Goal: Transaction & Acquisition: Purchase product/service

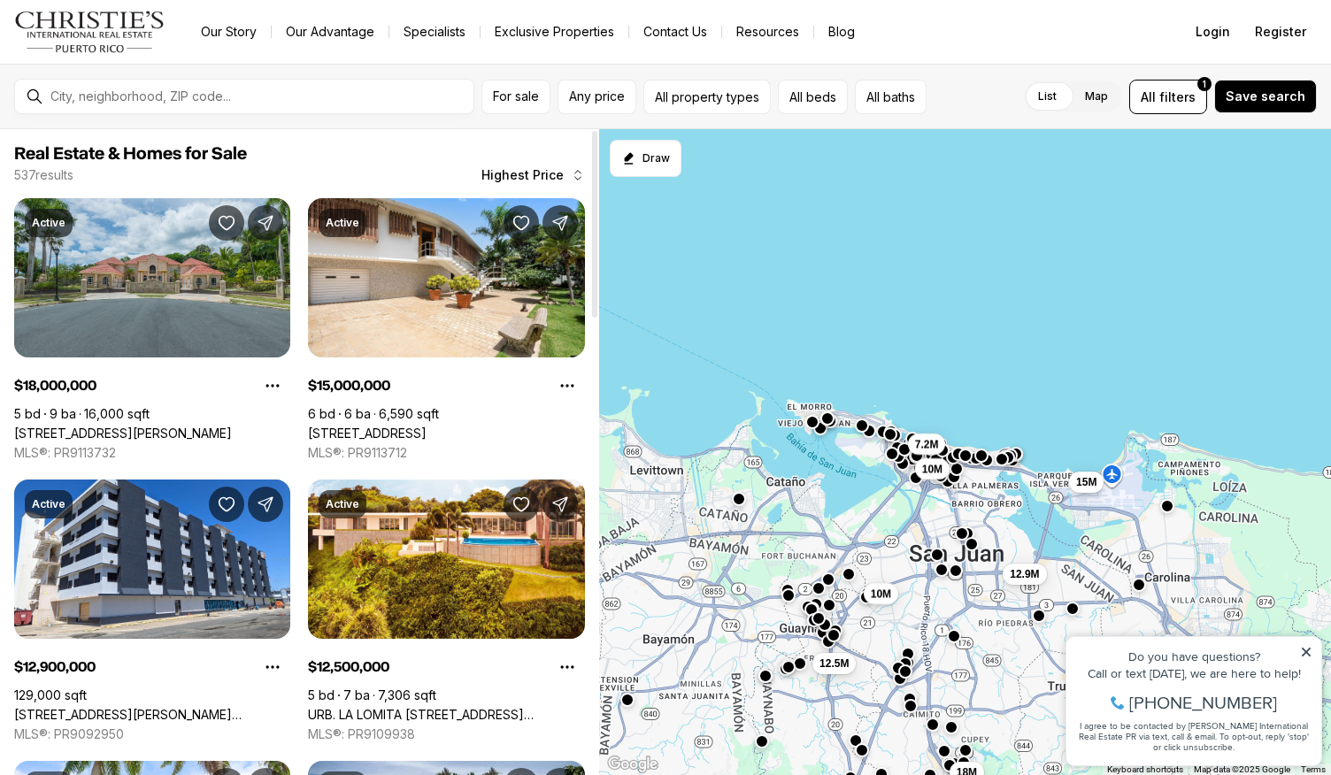
click at [592, 171] on div at bounding box center [594, 224] width 5 height 187
click at [592, 174] on div at bounding box center [594, 224] width 5 height 187
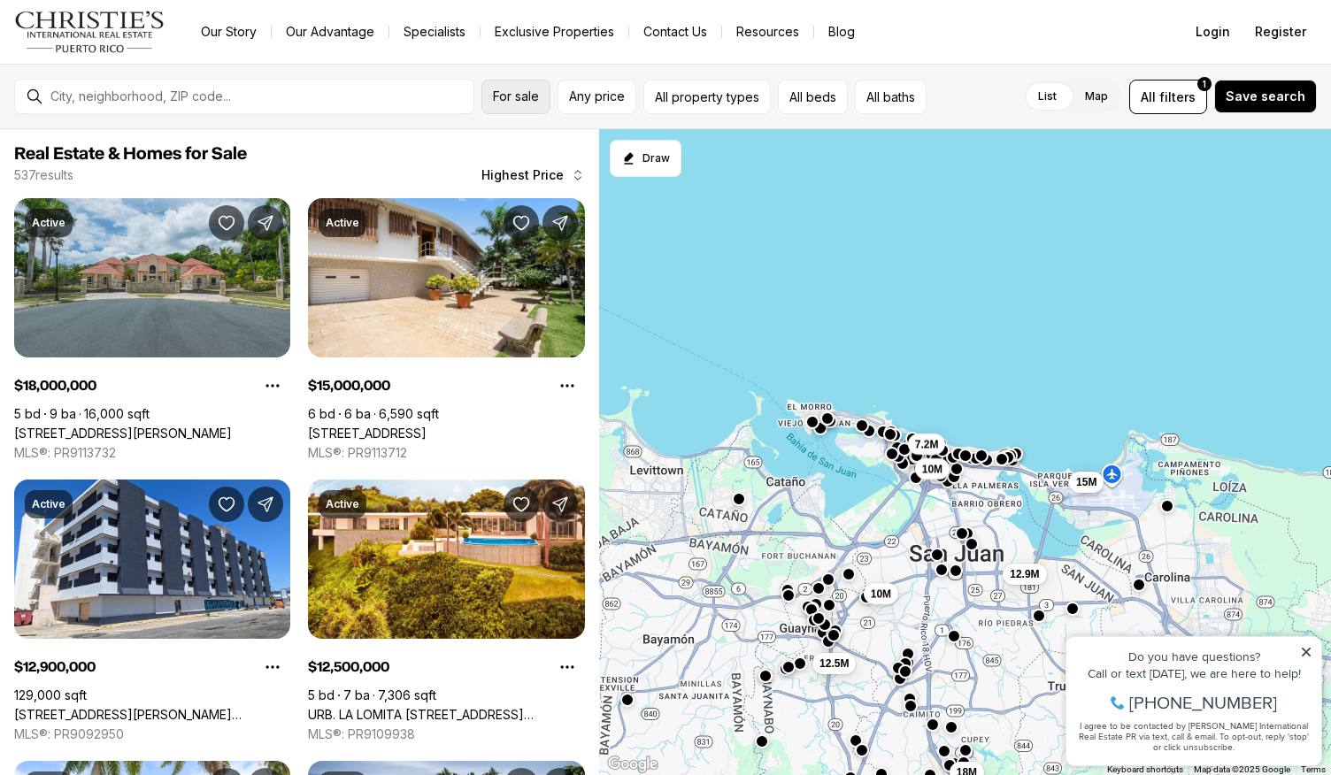
click at [511, 98] on span "For sale" at bounding box center [516, 96] width 46 height 14
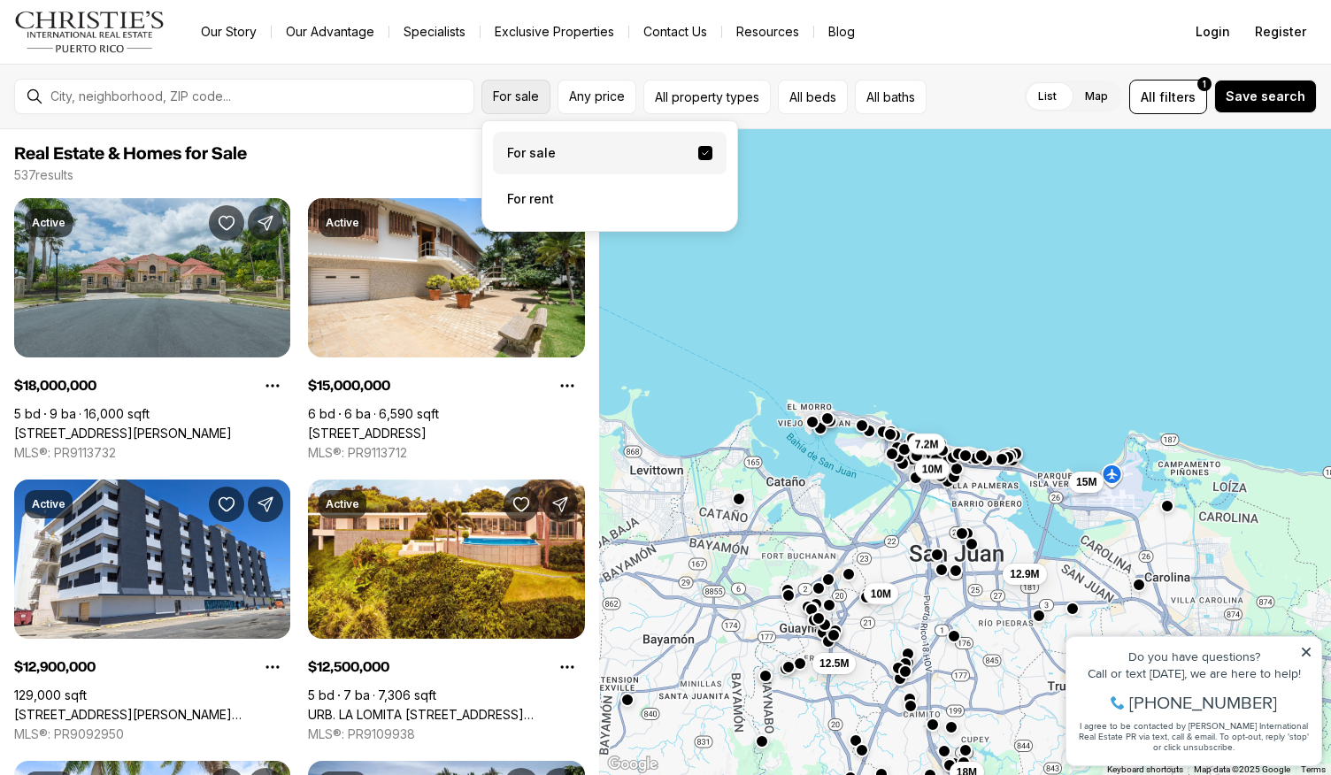
click at [529, 89] on span "For sale" at bounding box center [516, 96] width 46 height 14
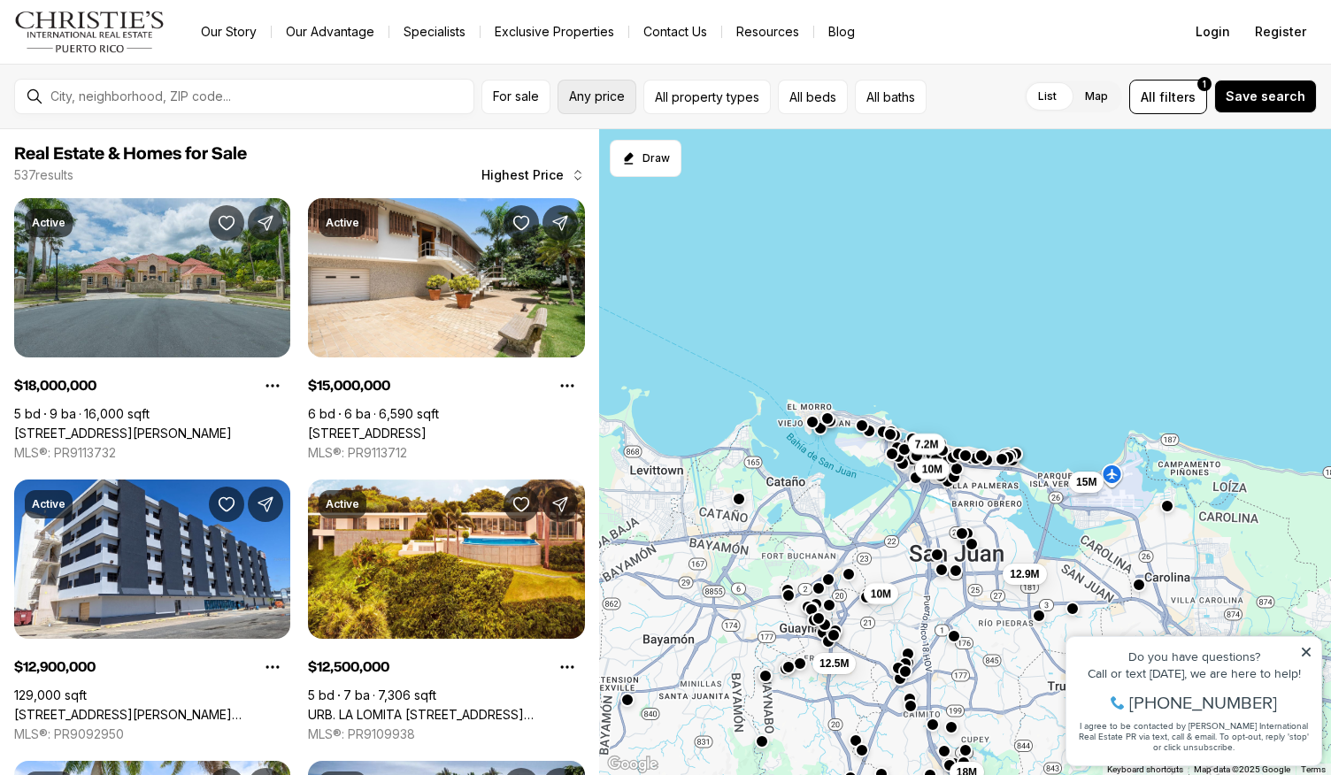
click at [591, 97] on span "Any price" at bounding box center [597, 96] width 56 height 14
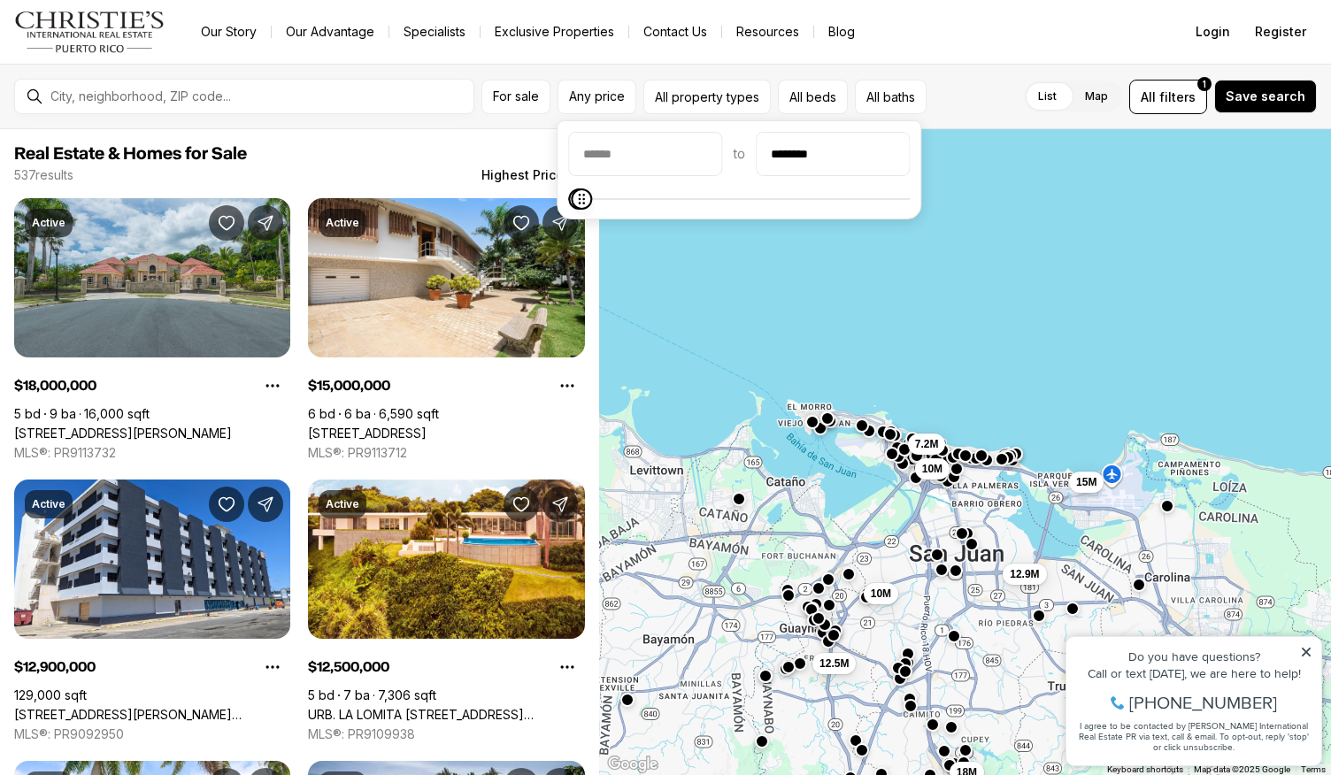
type input "********"
click at [575, 192] on icon "Maximum" at bounding box center [582, 199] width 14 height 14
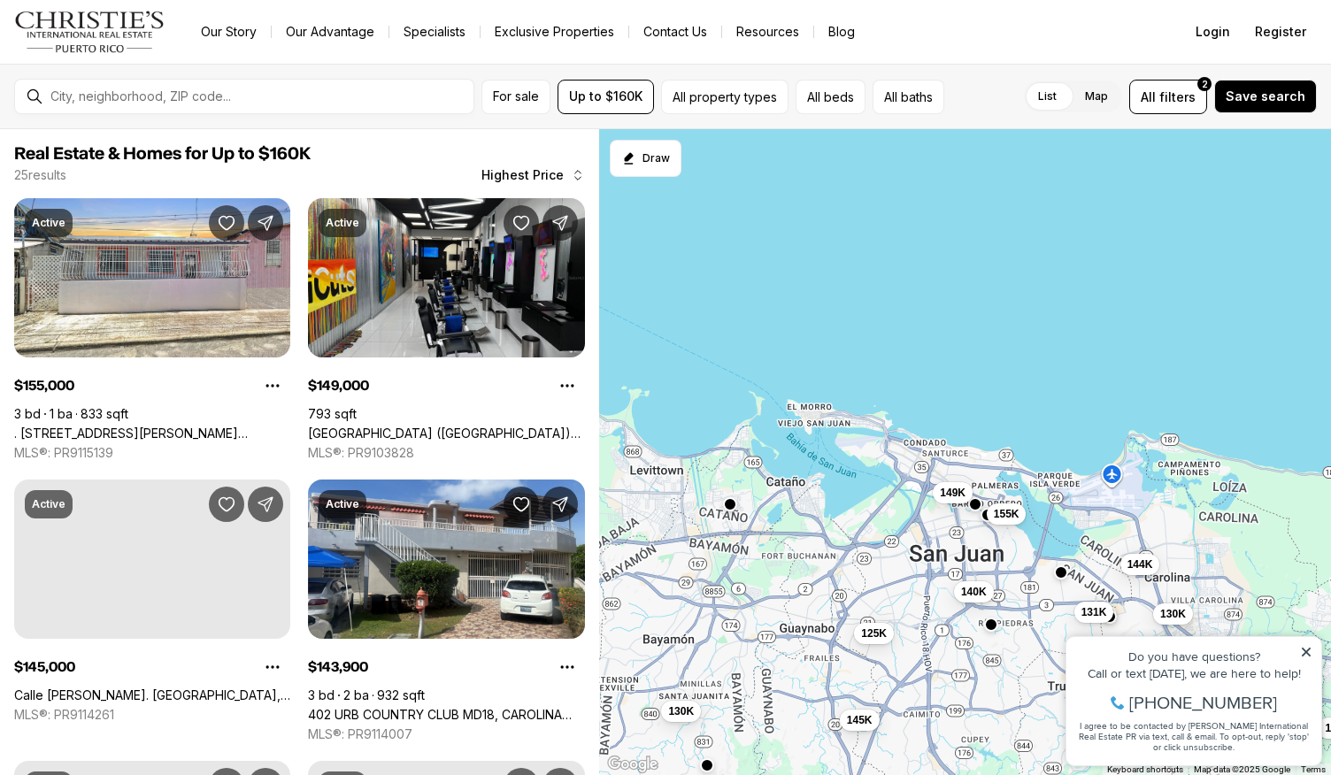
click at [681, 266] on div "155K 149K 145K 144K 142K 140K 131K 130K 130K 130K 130K 125K" at bounding box center [965, 452] width 732 height 647
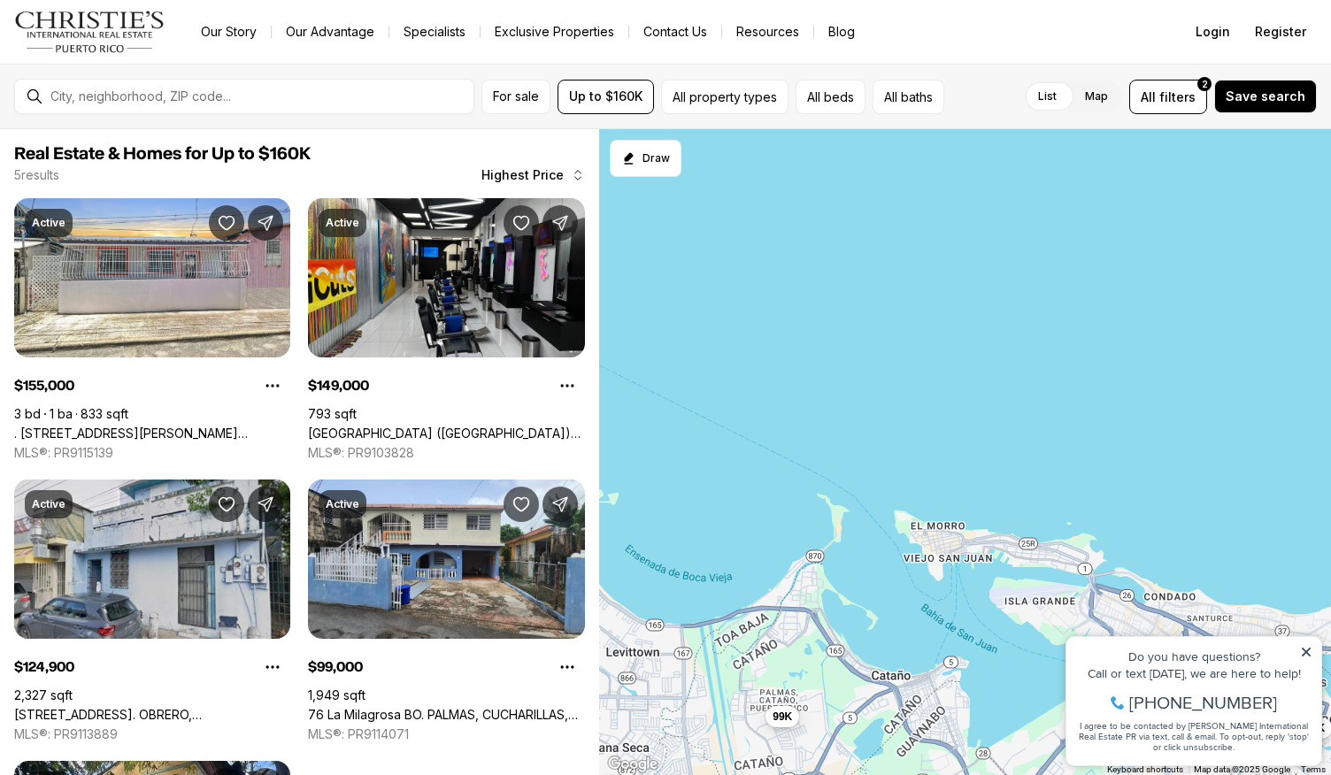
drag, startPoint x: 1132, startPoint y: 275, endPoint x: 1150, endPoint y: 176, distance: 100.7
click at [1150, 176] on div "155K 149K 125K 99K 81K" at bounding box center [965, 452] width 732 height 647
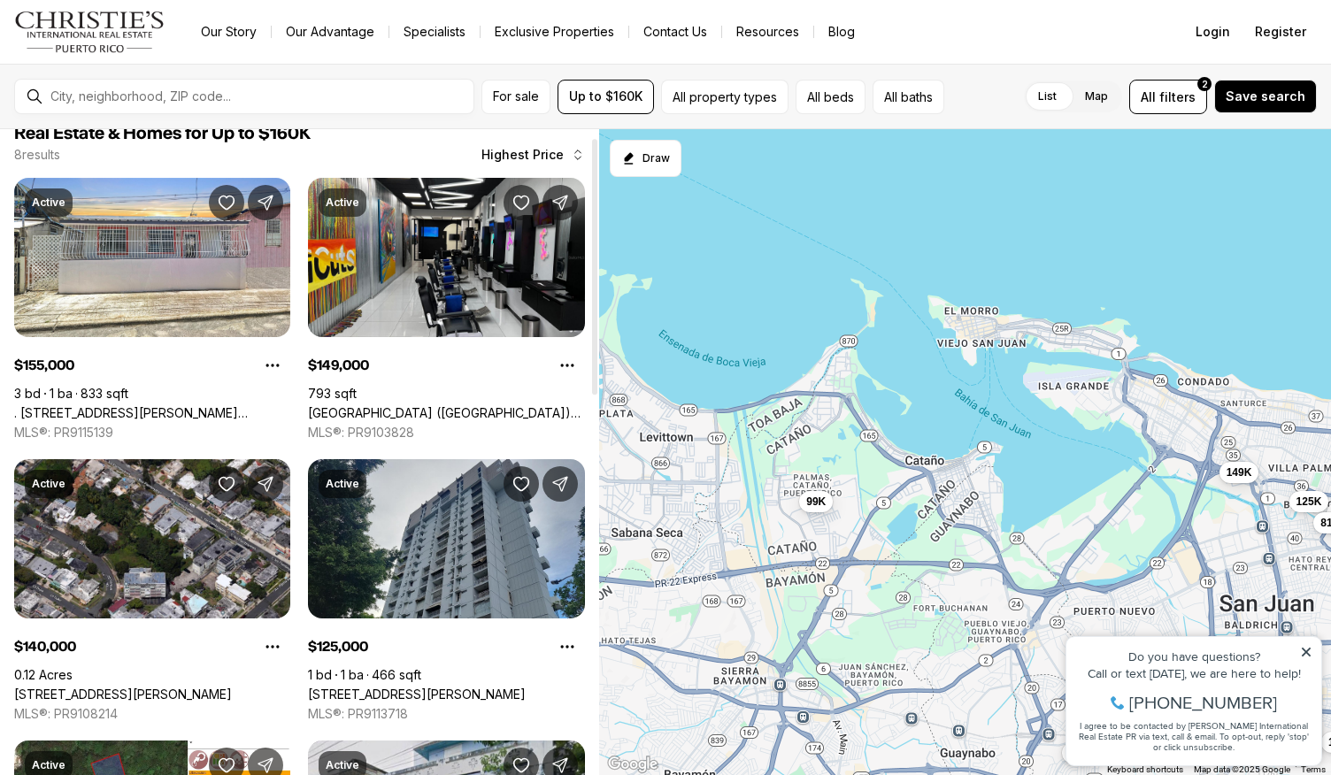
scroll to position [7, 0]
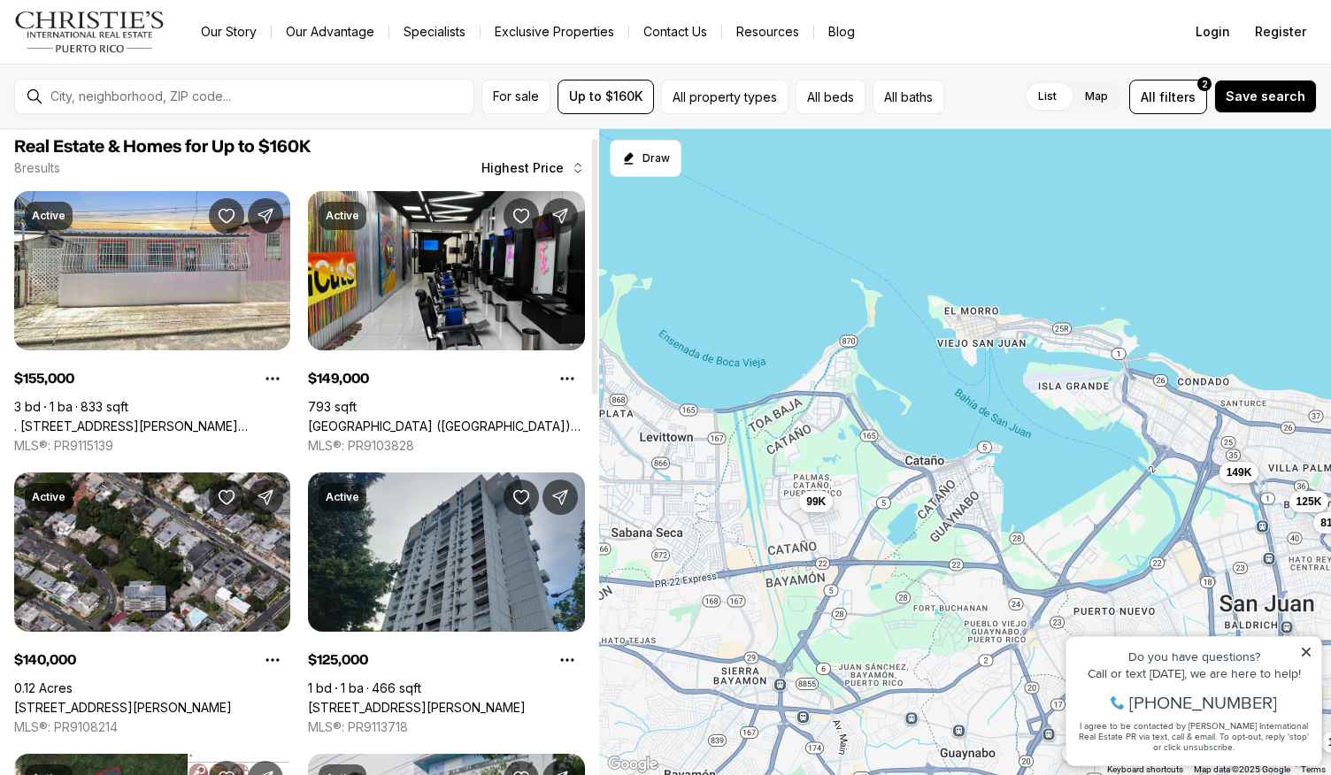
click at [598, 371] on div at bounding box center [594, 267] width 5 height 256
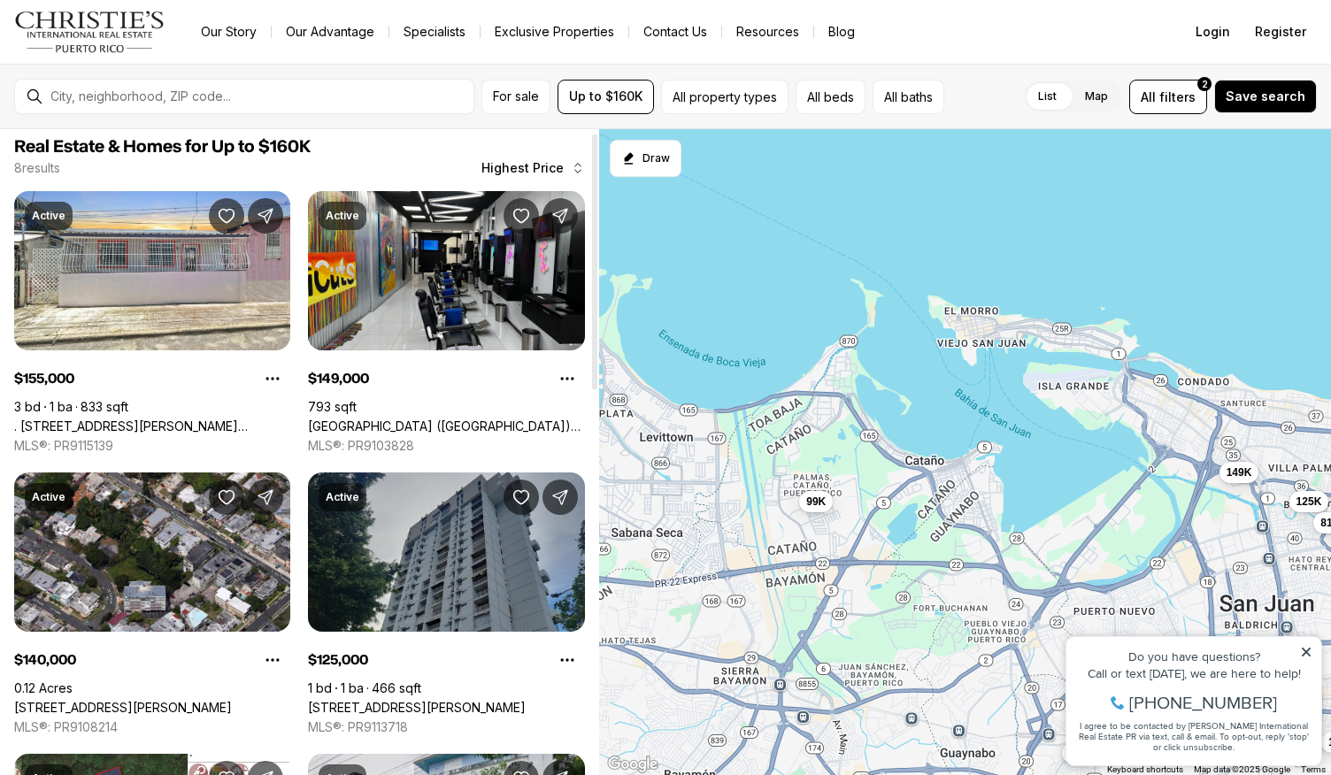
click at [478, 700] on link "[STREET_ADDRESS][PERSON_NAME]" at bounding box center [417, 708] width 218 height 16
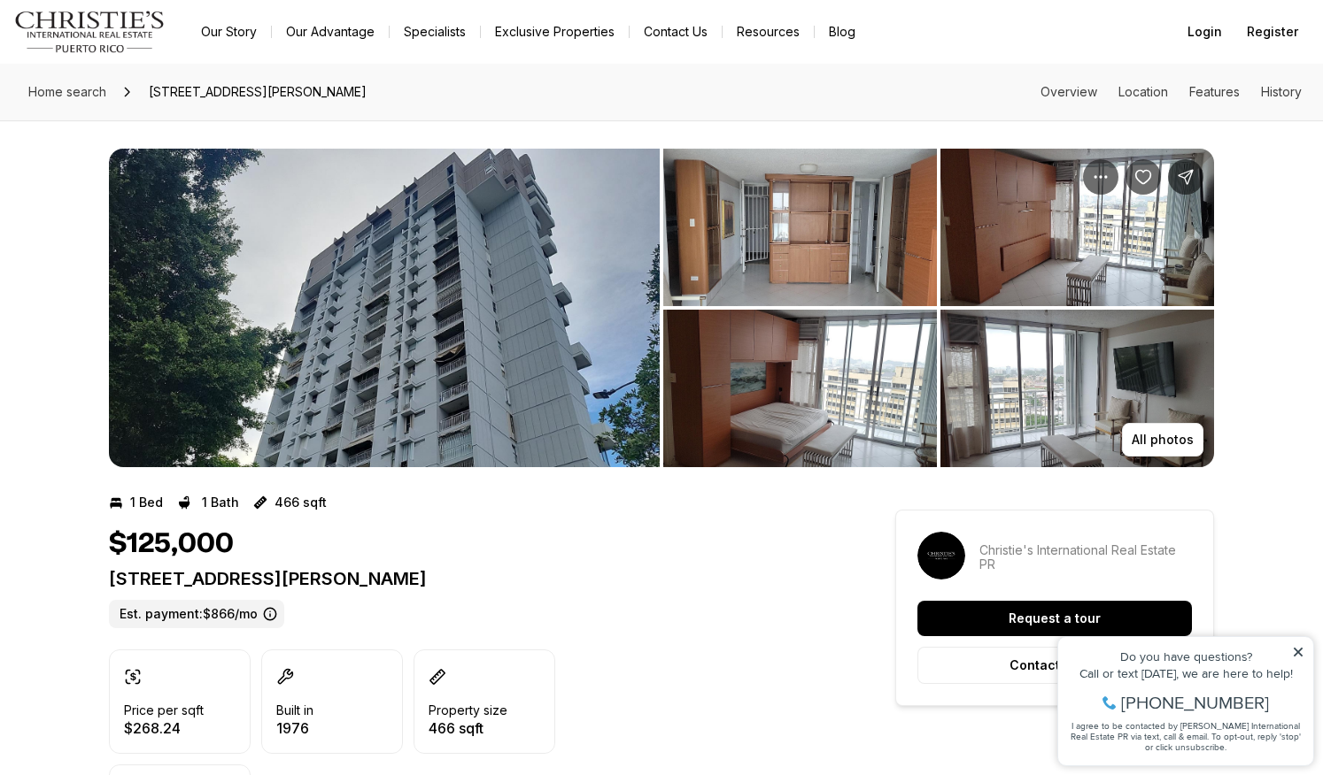
click at [496, 261] on img "View image gallery" at bounding box center [384, 308] width 551 height 319
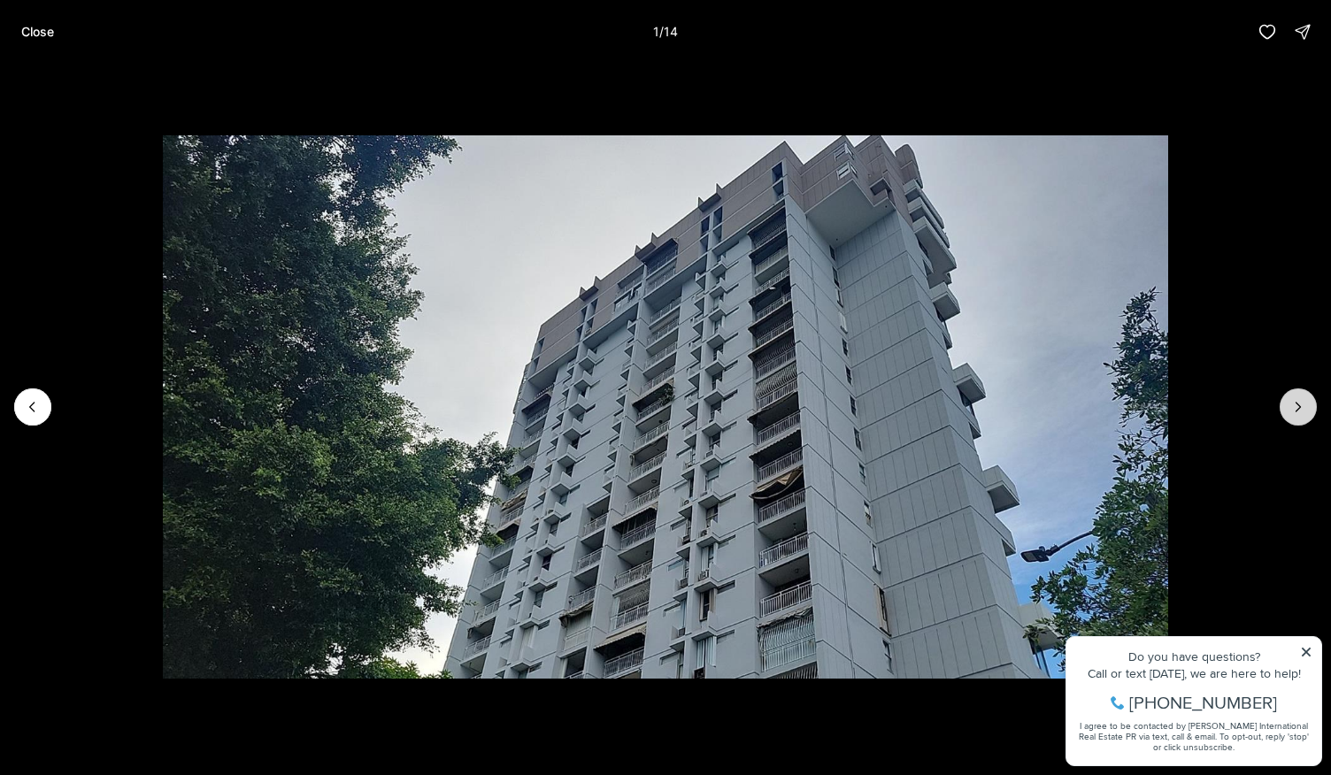
click at [1303, 404] on icon "Next slide" at bounding box center [1299, 407] width 18 height 18
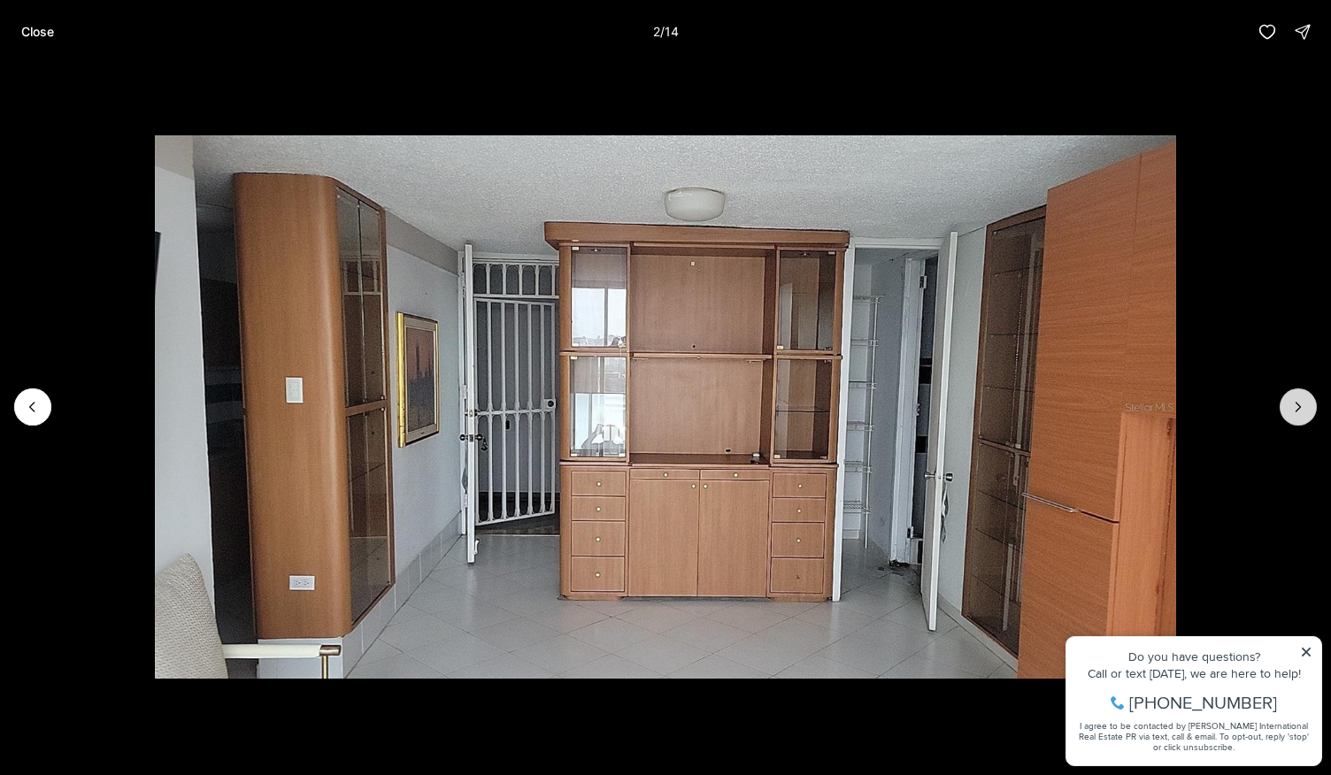
click at [1303, 404] on icon "Next slide" at bounding box center [1299, 407] width 18 height 18
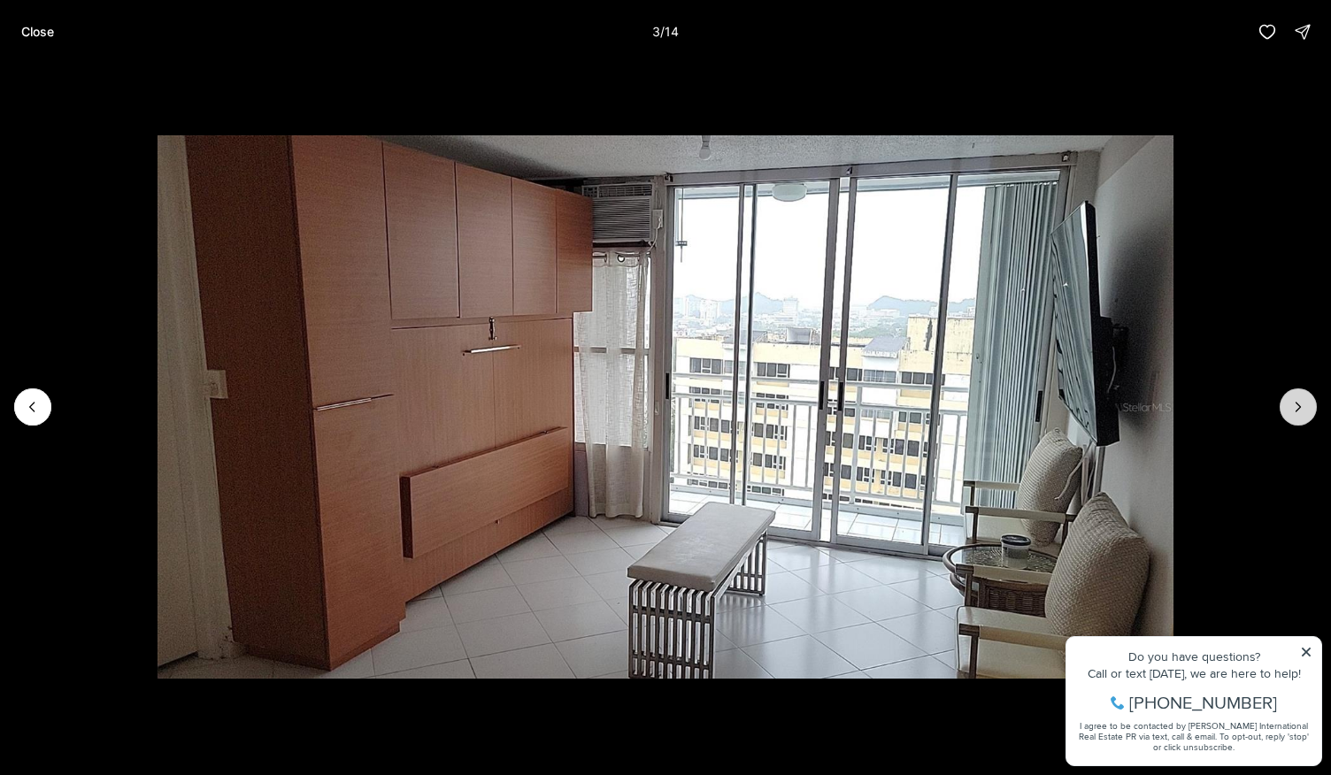
click at [1303, 404] on icon "Next slide" at bounding box center [1299, 407] width 18 height 18
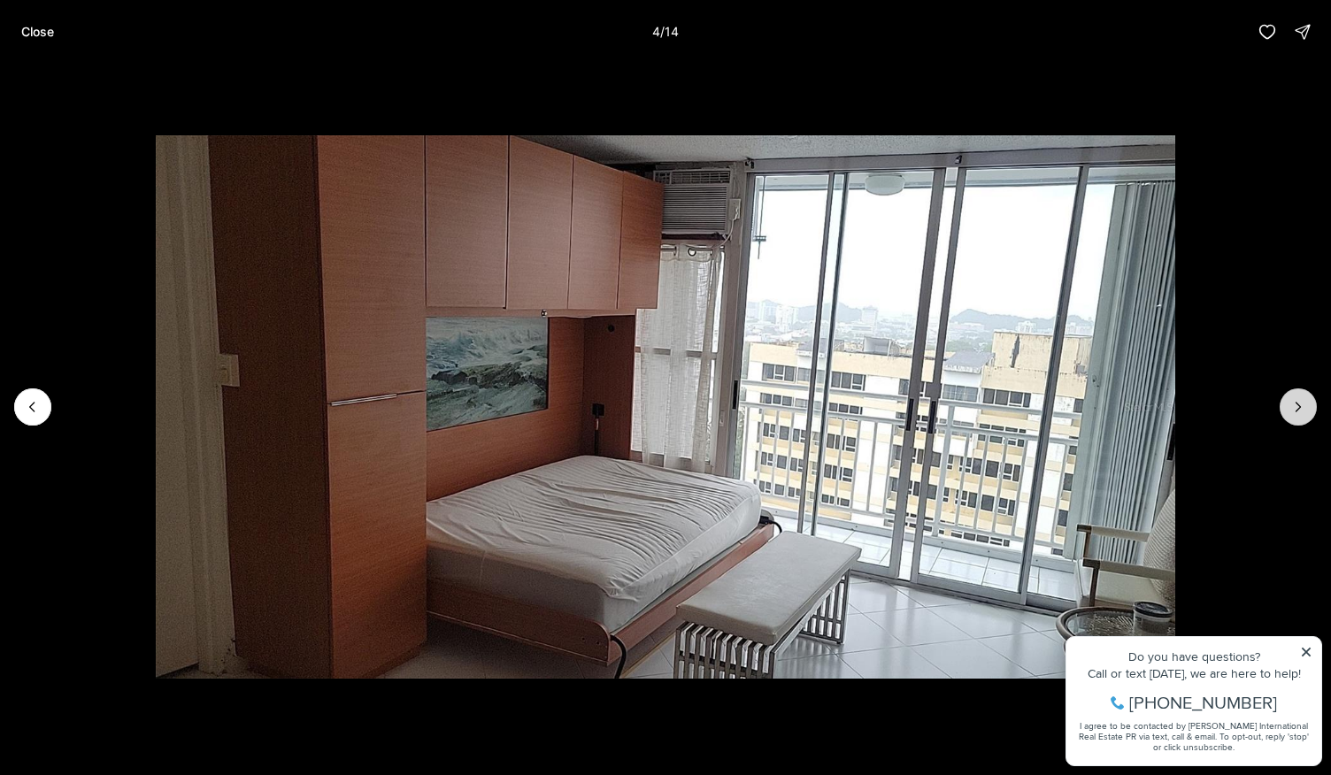
click at [1303, 404] on icon "Next slide" at bounding box center [1299, 407] width 18 height 18
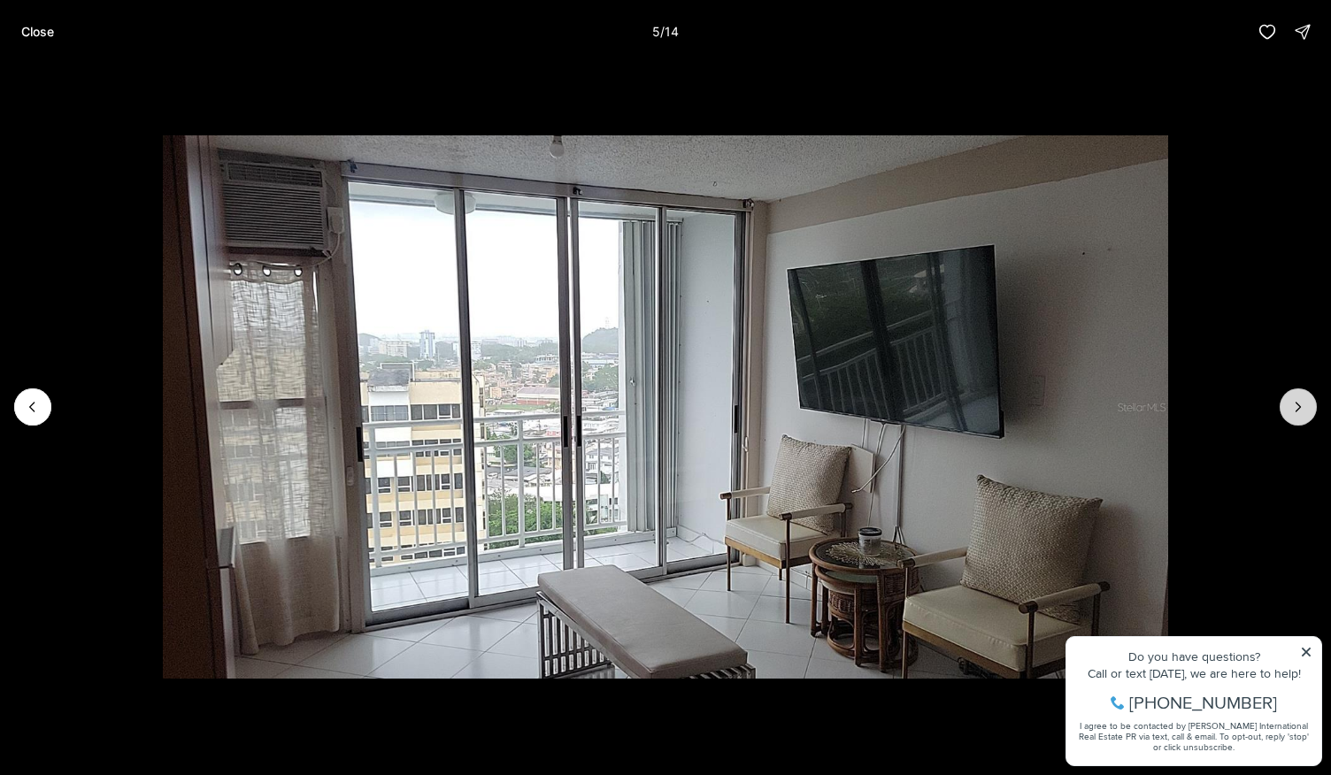
click at [1303, 404] on icon "Next slide" at bounding box center [1299, 407] width 18 height 18
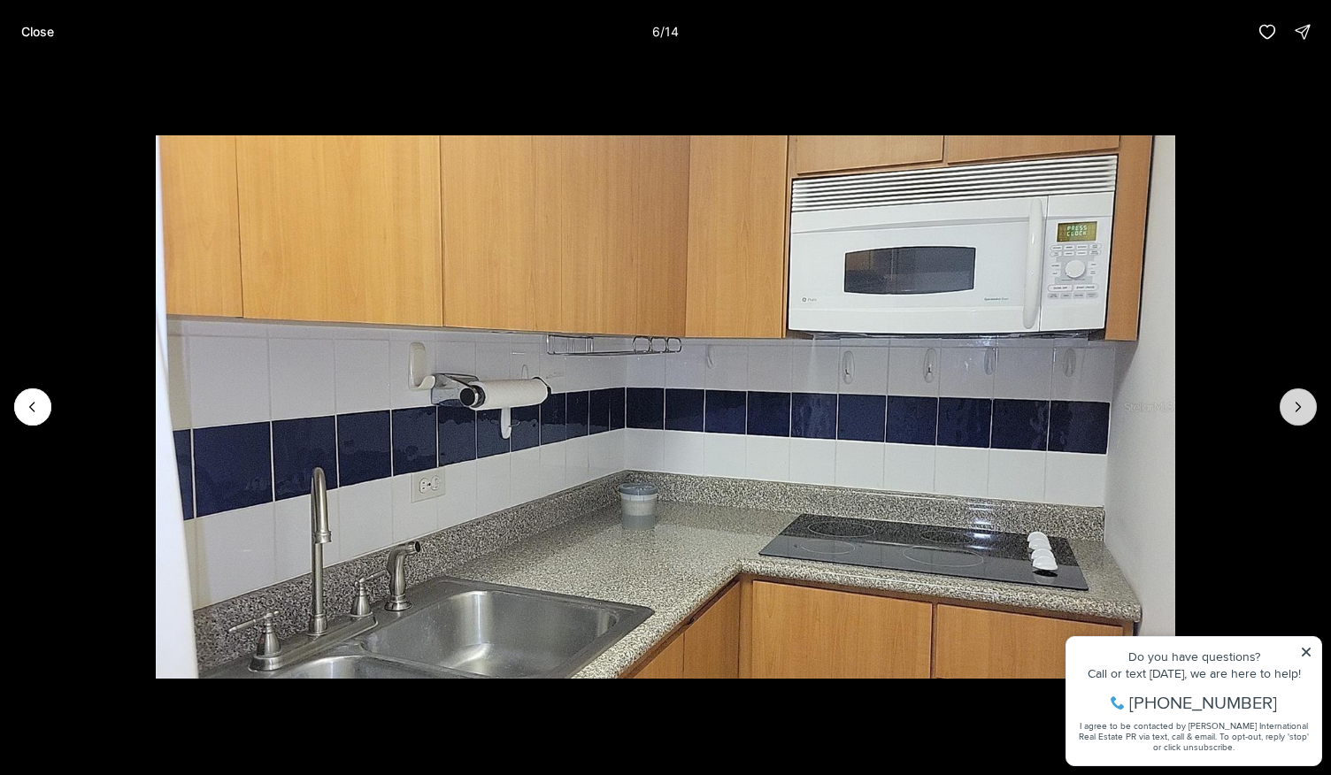
click at [1303, 404] on icon "Next slide" at bounding box center [1299, 407] width 18 height 18
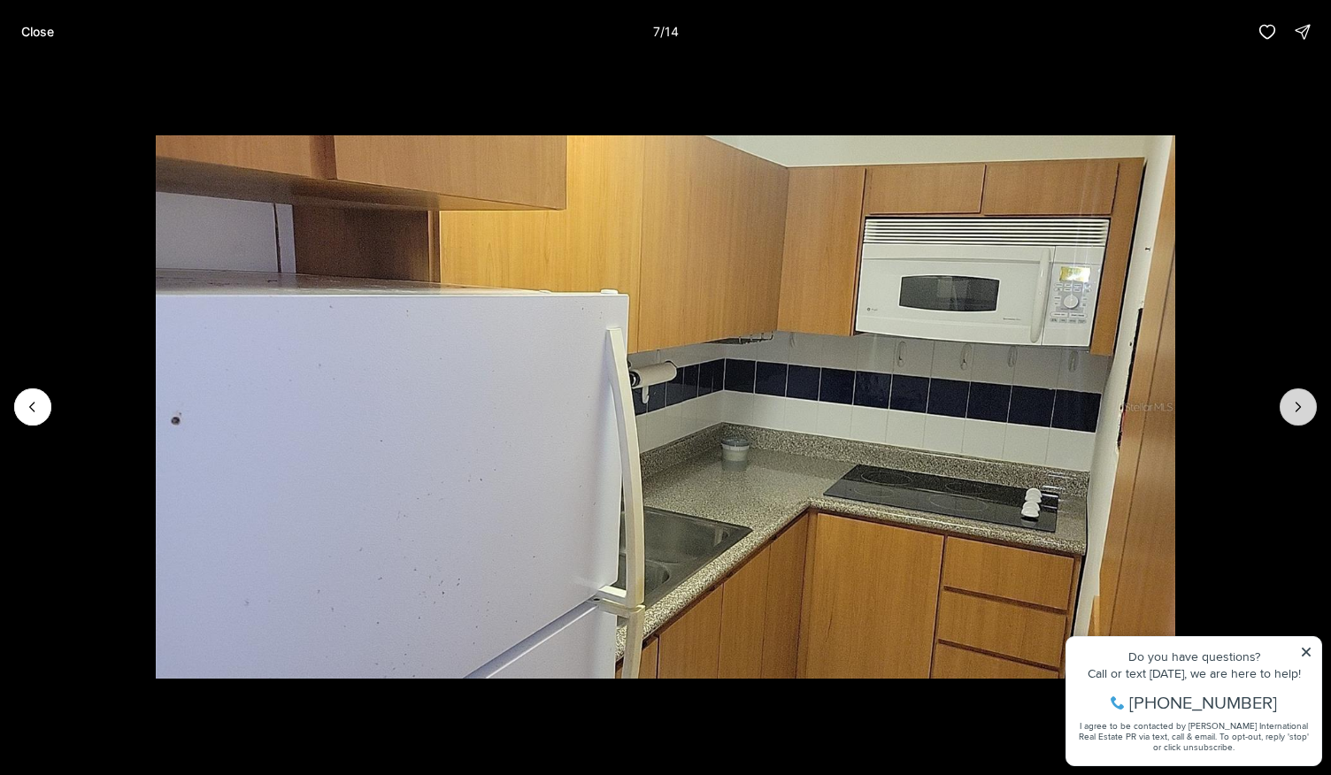
click at [1303, 404] on icon "Next slide" at bounding box center [1299, 407] width 18 height 18
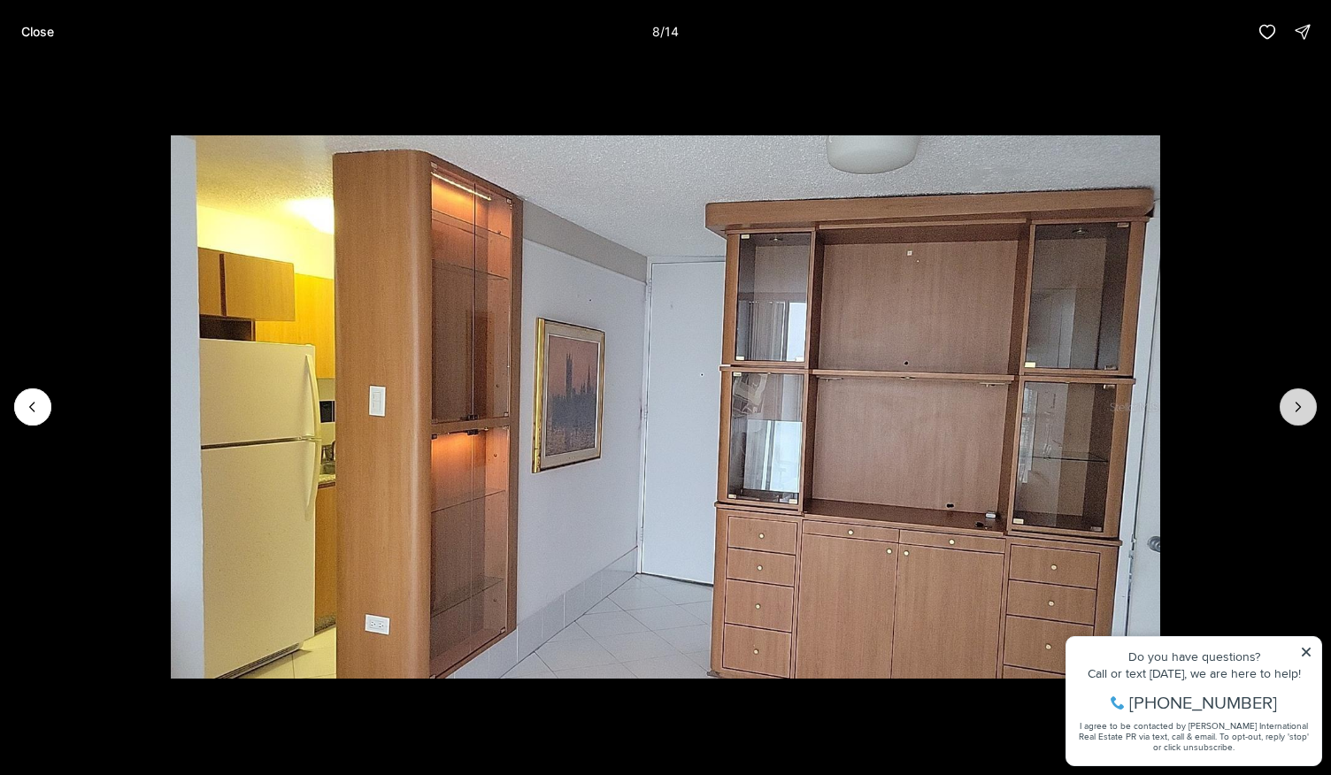
click at [1303, 404] on icon "Next slide" at bounding box center [1299, 407] width 18 height 18
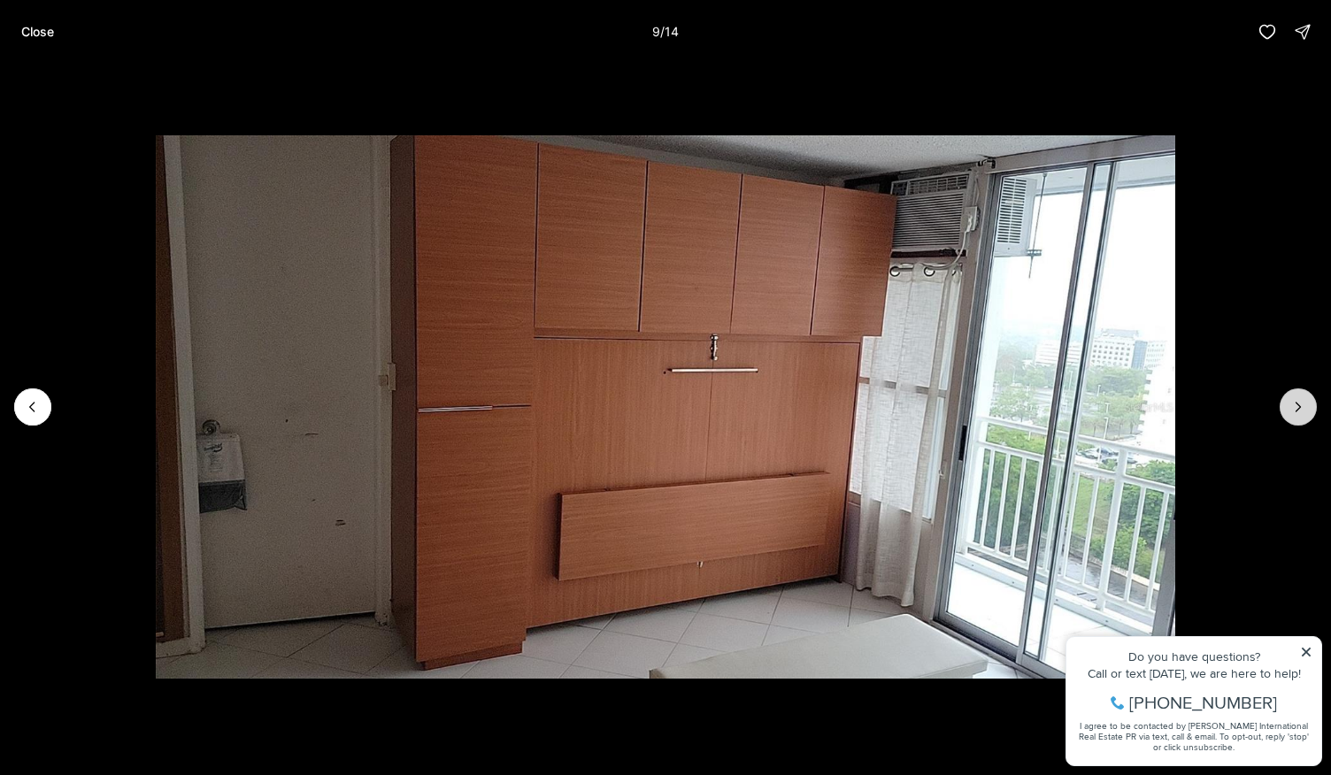
click at [1303, 404] on icon "Next slide" at bounding box center [1299, 407] width 18 height 18
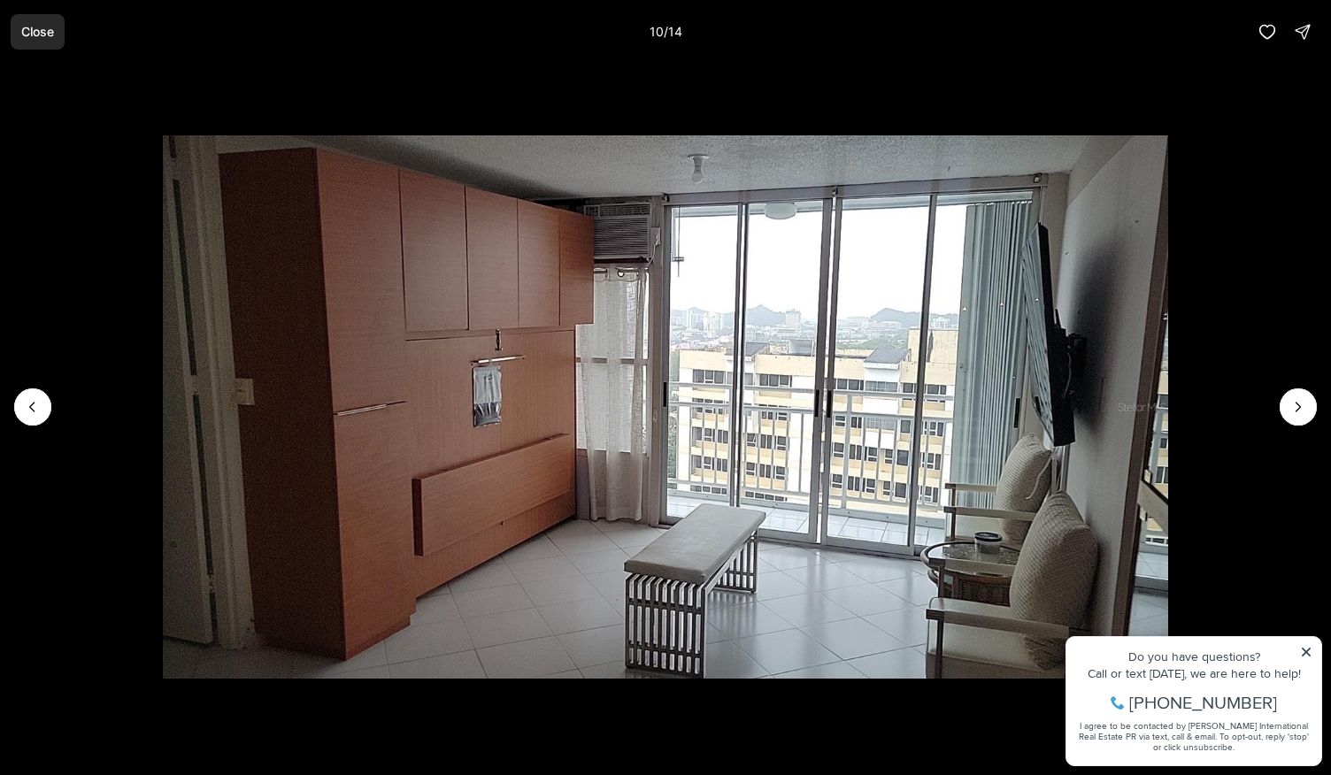
click at [39, 33] on p "Close" at bounding box center [37, 32] width 33 height 14
